Goal: Find specific fact: Find specific fact

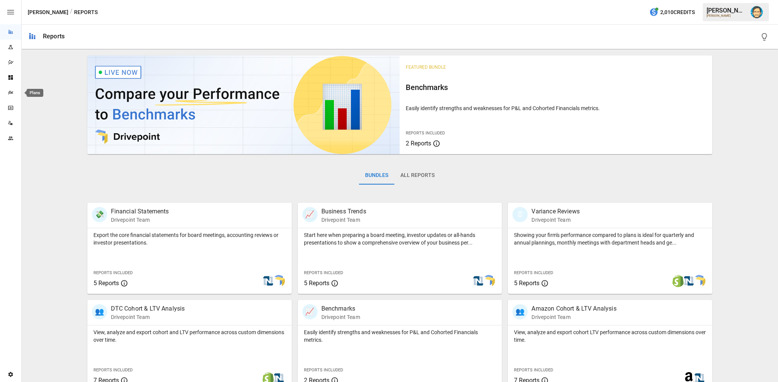
click at [13, 91] on icon "Plans" at bounding box center [11, 93] width 6 height 6
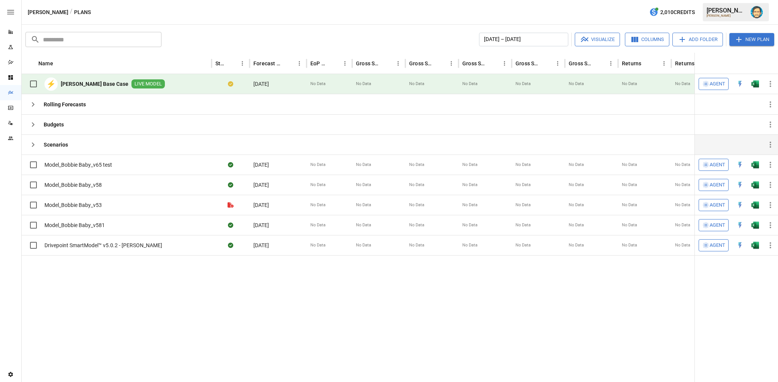
click at [63, 144] on b "Scenarios" at bounding box center [56, 145] width 24 height 8
click at [34, 143] on icon "button" at bounding box center [33, 144] width 9 height 9
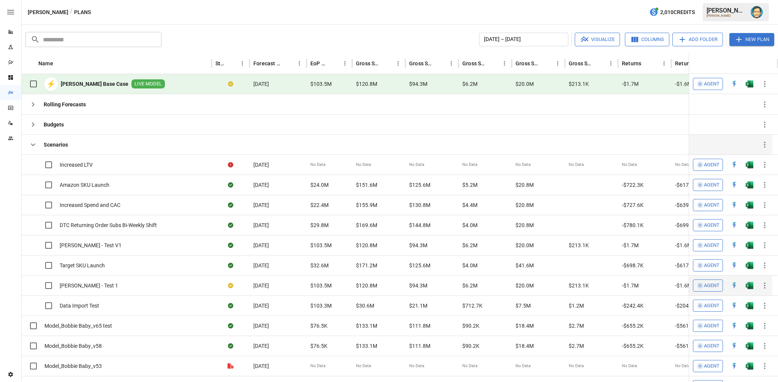
click at [765, 283] on icon "button" at bounding box center [765, 286] width 2 height 6
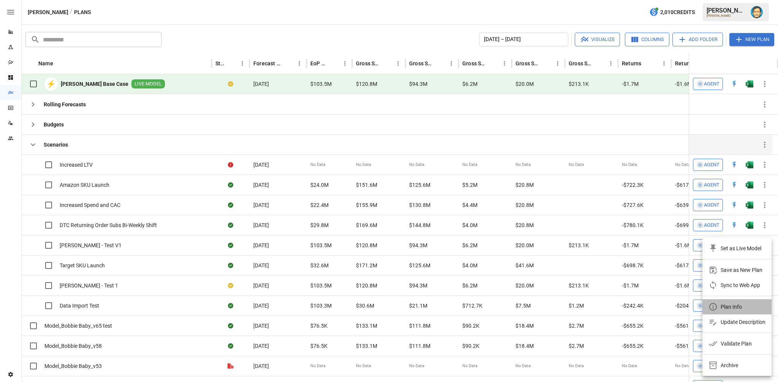
click at [723, 306] on div "Plan Info" at bounding box center [731, 306] width 21 height 9
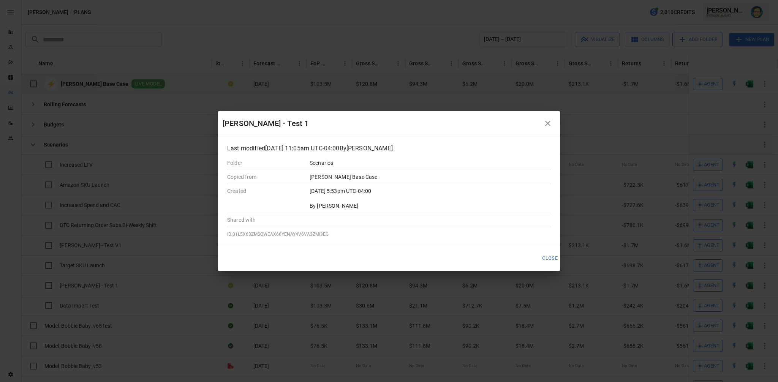
click at [317, 232] on span "ID: 01L5X63ZMSOWEAX66YENAY4V6VA3ZMI3EG" at bounding box center [277, 234] width 101 height 5
copy span "01L5X63ZMSOWEAX66YENAY4V6VA3ZMI3EG"
click at [550, 119] on icon "button" at bounding box center [547, 123] width 9 height 9
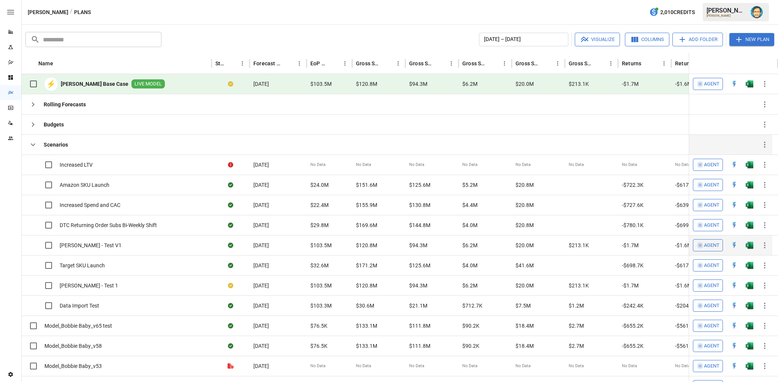
click at [765, 245] on icon "button" at bounding box center [765, 245] width 2 height 6
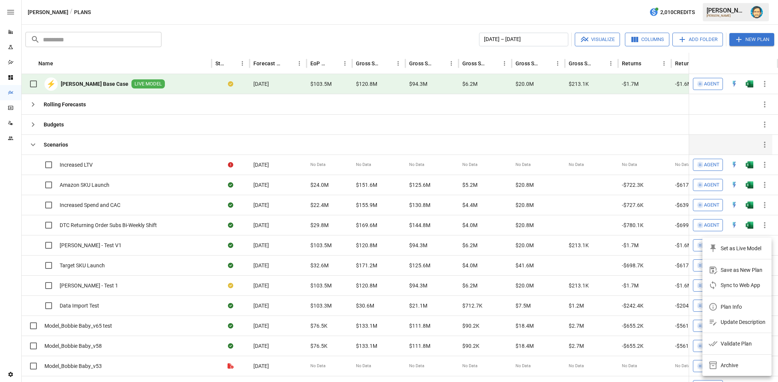
click at [727, 303] on div "Plan Info" at bounding box center [731, 306] width 21 height 9
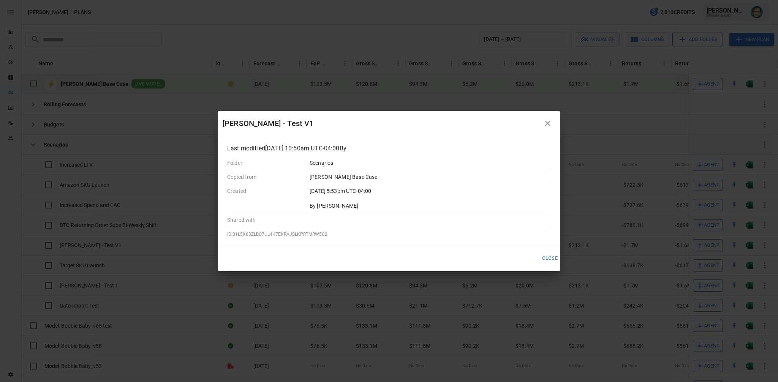
click at [318, 232] on span "ID: 01L5X63ZLBQ7UL4K7EKRAJSLKPRTMRW5C2" at bounding box center [277, 234] width 100 height 5
copy span "01L5X63ZLBQ7UL4K7EKRAJSLKPRTMRW5C2"
click at [231, 120] on div "[PERSON_NAME] - Test V1" at bounding box center [382, 123] width 318 height 12
drag, startPoint x: 231, startPoint y: 120, endPoint x: 274, endPoint y: 120, distance: 42.9
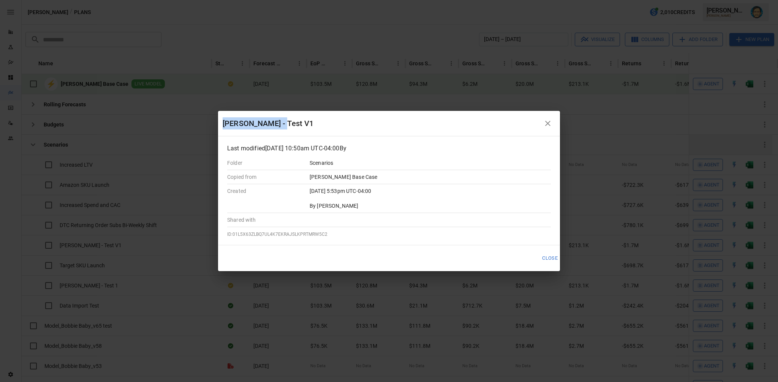
click at [274, 120] on div "[PERSON_NAME] - Test V1" at bounding box center [382, 123] width 318 height 12
copy div "[PERSON_NAME] - Test V1"
click at [546, 120] on icon "button" at bounding box center [547, 123] width 9 height 9
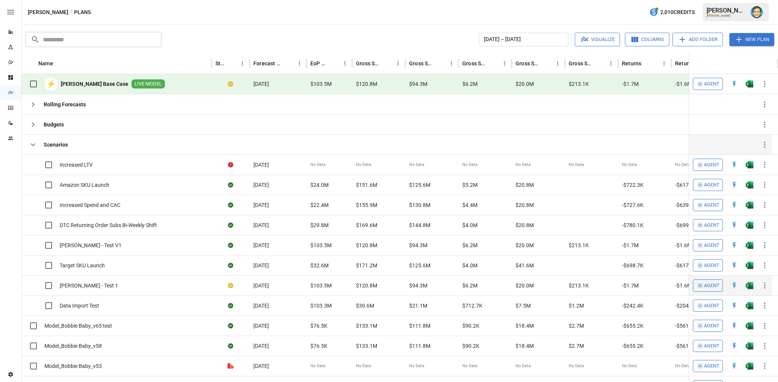
click at [764, 283] on icon "button" at bounding box center [764, 285] width 9 height 9
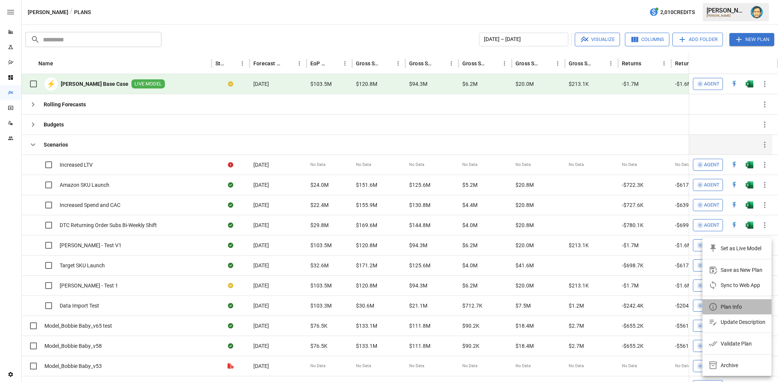
click at [727, 306] on div "Plan Info" at bounding box center [731, 306] width 21 height 9
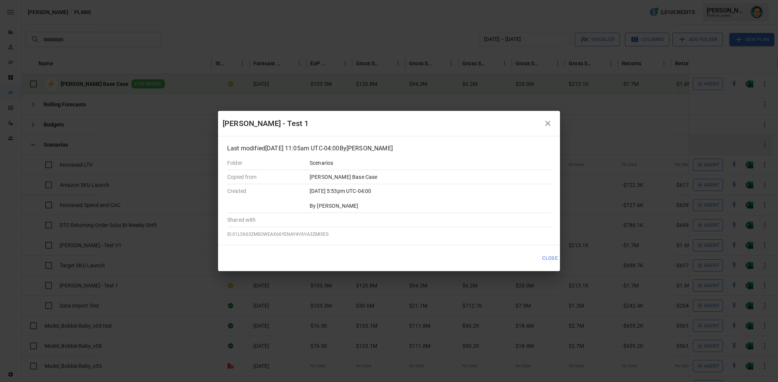
click at [310, 233] on span "ID: 01L5X63ZMSOWEAX66YENAY4V6VA3ZMI3EG" at bounding box center [277, 234] width 101 height 5
copy span "01L5X63ZMSOWEAX66YENAY4V6VA3ZMI3EG"
click at [237, 117] on div "[PERSON_NAME] - Test 1" at bounding box center [382, 123] width 318 height 12
drag, startPoint x: 237, startPoint y: 117, endPoint x: 269, endPoint y: 120, distance: 32.4
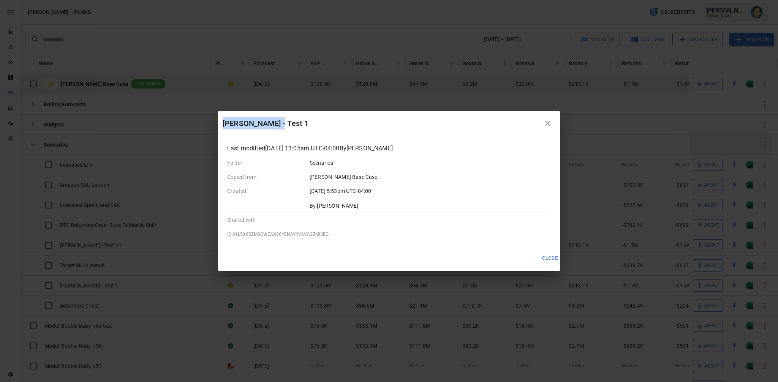
click at [269, 120] on div "[PERSON_NAME] - Test 1" at bounding box center [382, 123] width 318 height 12
copy div "[PERSON_NAME] - Test 1"
click at [546, 121] on icon "button" at bounding box center [547, 123] width 9 height 9
